Goal: Task Accomplishment & Management: Manage account settings

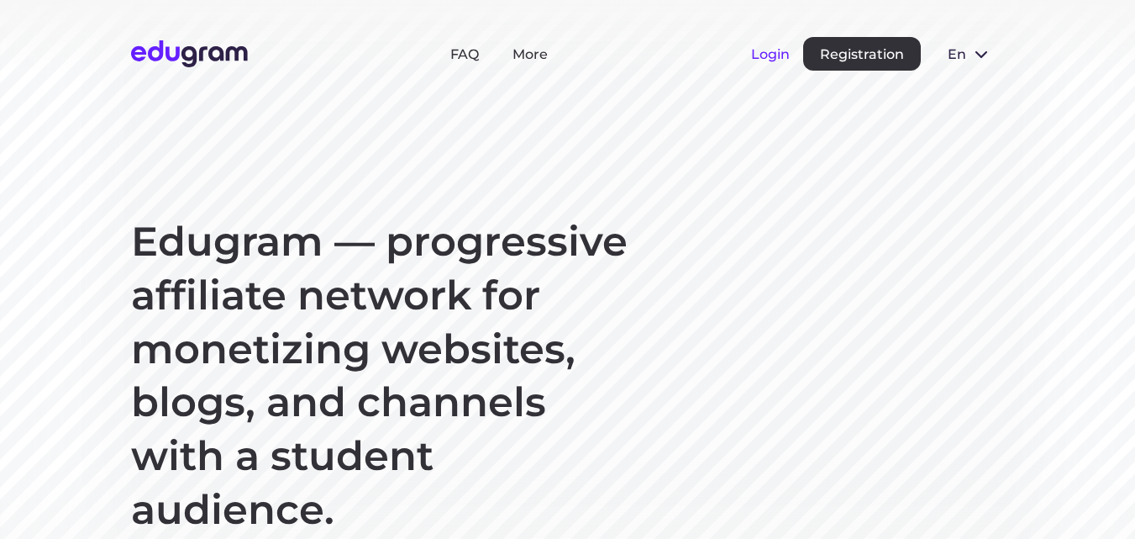
click at [772, 57] on button "Login" at bounding box center [770, 54] width 39 height 16
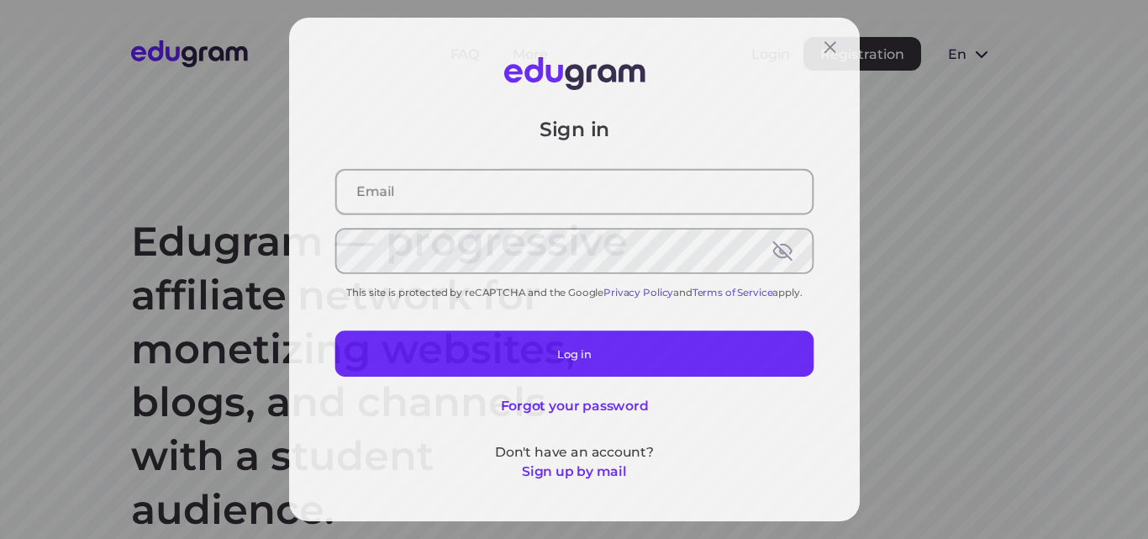
type input "[EMAIL_ADDRESS][DOMAIN_NAME]"
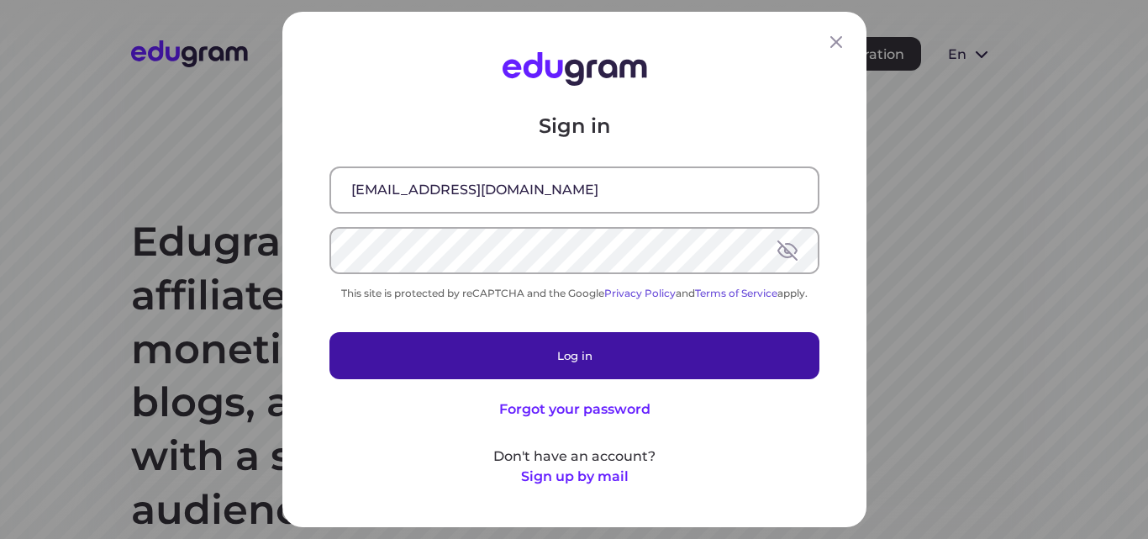
click at [551, 356] on button "Log in" at bounding box center [574, 355] width 490 height 47
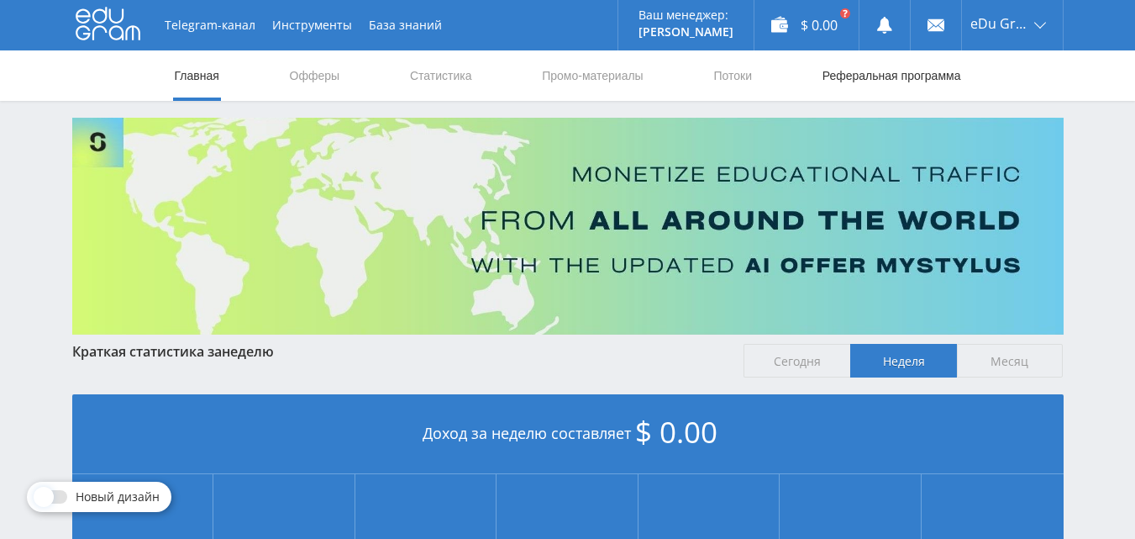
click at [886, 80] on link "Реферальная программа" at bounding box center [892, 75] width 142 height 50
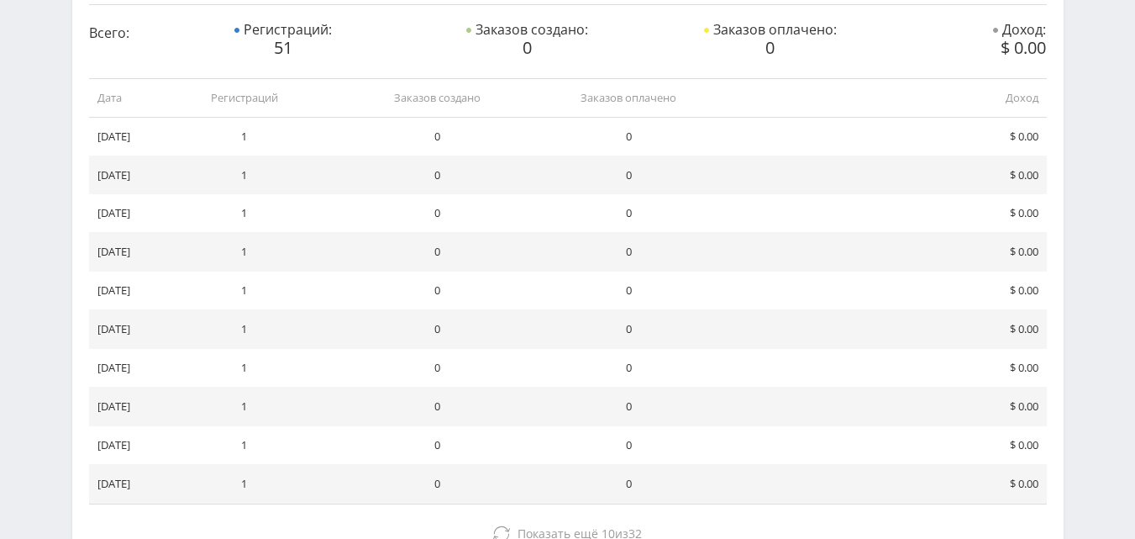
scroll to position [526, 0]
